Goal: Task Accomplishment & Management: Complete application form

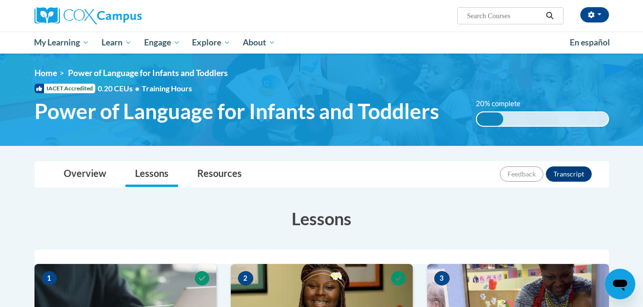
scroll to position [287, 0]
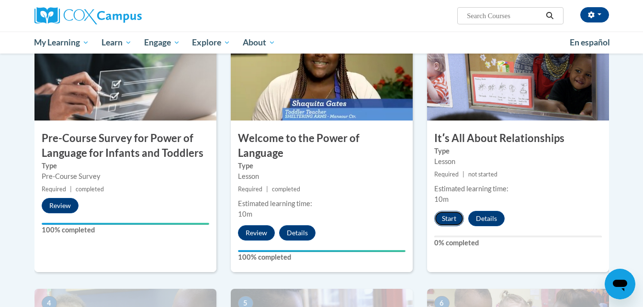
click at [444, 220] on button "Start" at bounding box center [449, 218] width 30 height 15
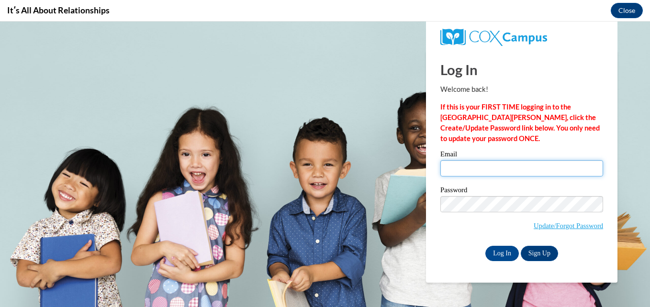
click at [458, 168] on input "Email" at bounding box center [521, 168] width 163 height 16
type input "[EMAIL_ADDRESS][DOMAIN_NAME]"
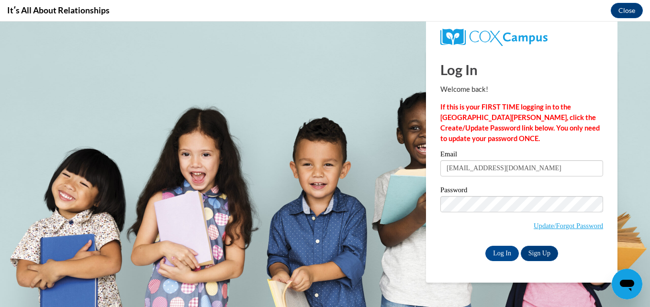
click at [612, 191] on div "Log In Welcome back! If this is your FIRST TIME logging in to the [GEOGRAPHIC_D…" at bounding box center [522, 166] width 206 height 233
click at [507, 254] on input "Log In" at bounding box center [502, 253] width 34 height 15
